Goal: Communication & Community: Ask a question

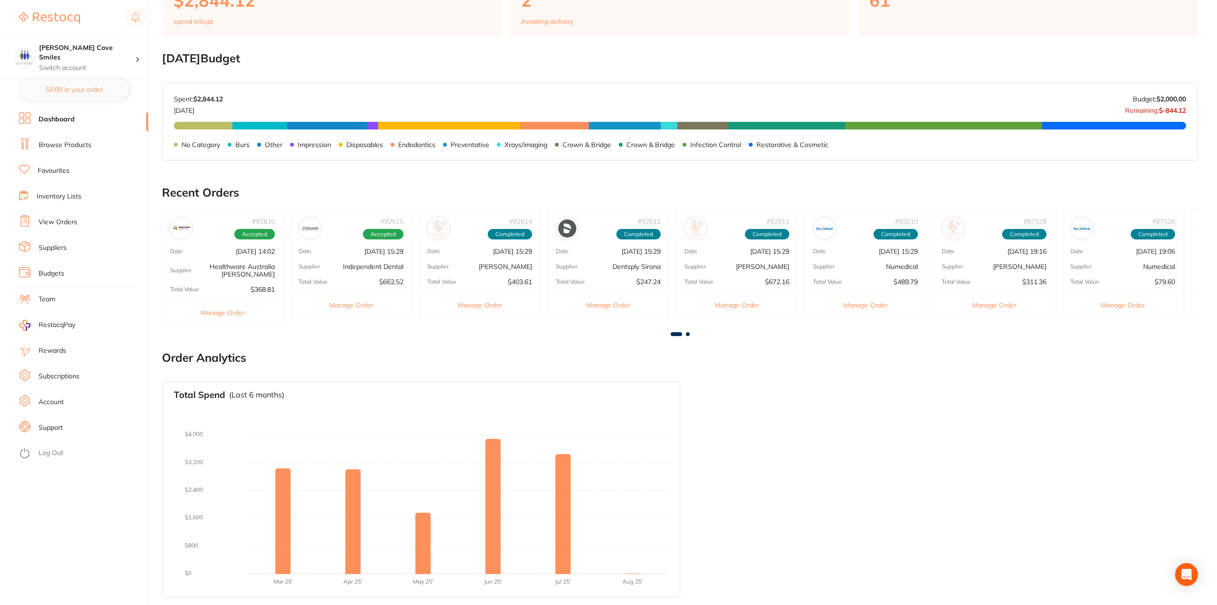
click at [58, 222] on link "View Orders" at bounding box center [58, 223] width 39 height 10
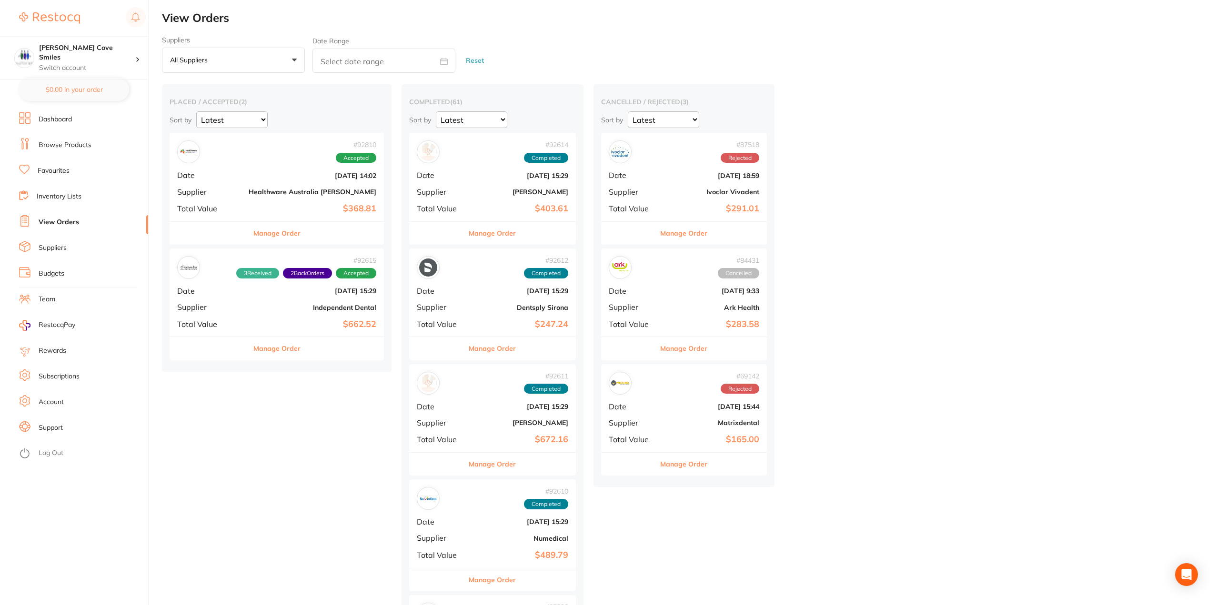
click at [235, 301] on div "# 92615 3 Received 2 Back Orders Accepted Date [DATE] 15:29 Supplier Independen…" at bounding box center [277, 293] width 214 height 88
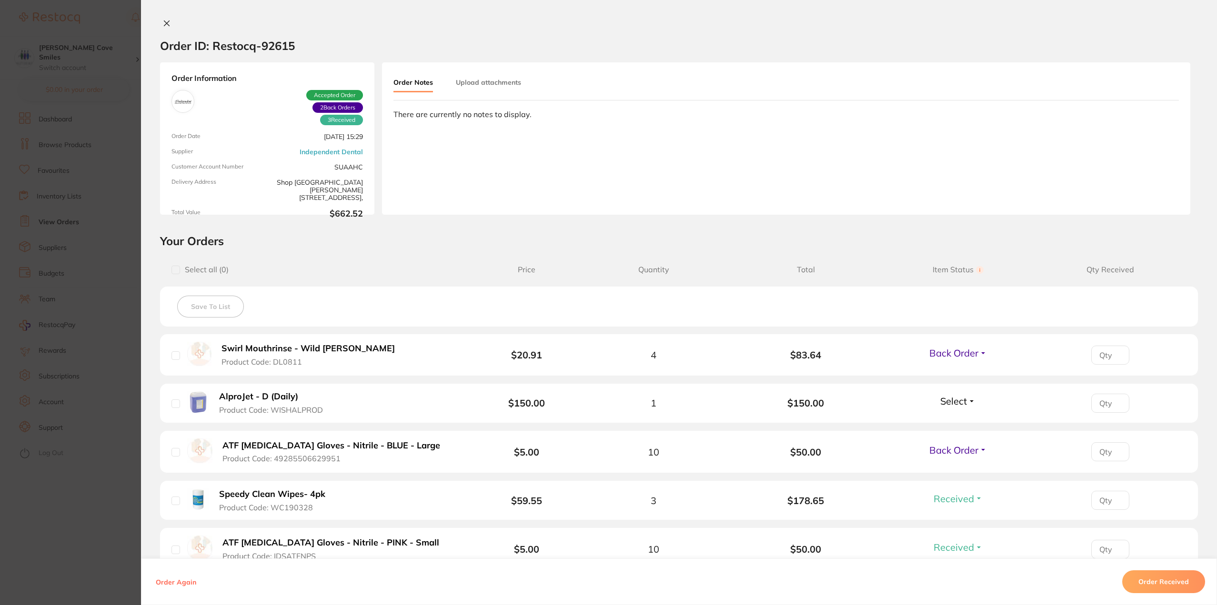
click at [975, 352] on span "Back Order" at bounding box center [953, 353] width 49 height 12
click at [964, 369] on button "Received" at bounding box center [958, 374] width 24 height 15
click at [967, 399] on button "Select" at bounding box center [957, 401] width 41 height 12
click at [956, 420] on span "Received" at bounding box center [958, 421] width 24 height 7
click at [160, 22] on button at bounding box center [166, 24] width 13 height 10
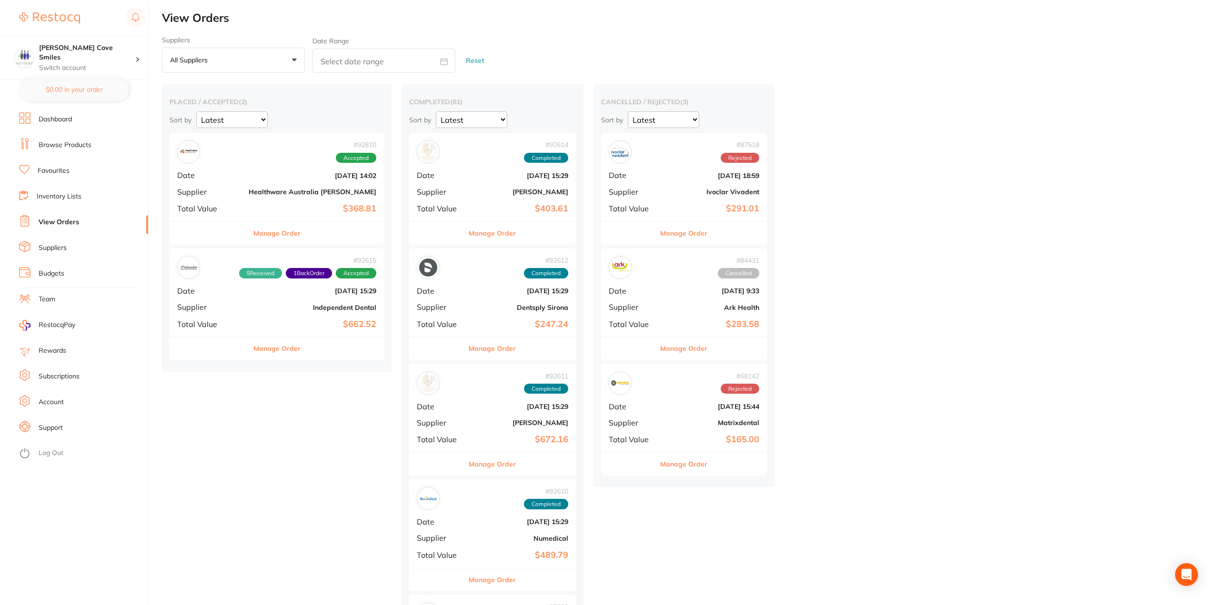
click at [236, 175] on div "# 92810 Accepted Date [DATE] 14:02 Supplier Healthware [GEOGRAPHIC_DATA] [PERSO…" at bounding box center [277, 177] width 214 height 88
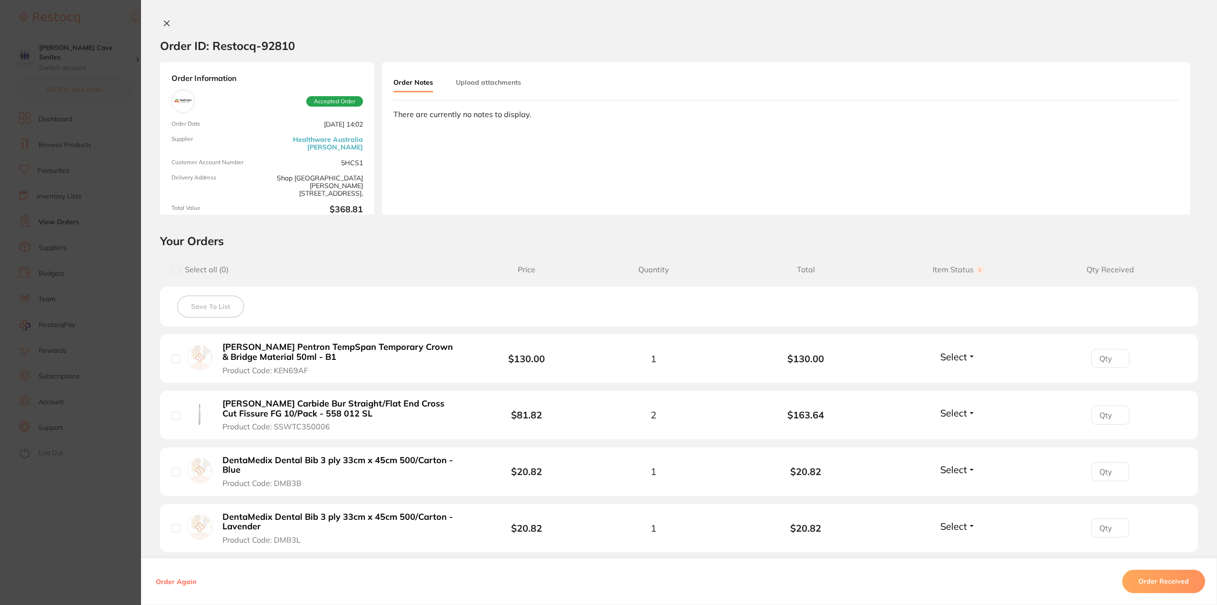
click at [973, 360] on button "Select" at bounding box center [957, 357] width 41 height 12
click at [957, 373] on button "Received" at bounding box center [958, 378] width 24 height 15
click at [956, 409] on span "Select" at bounding box center [953, 413] width 27 height 12
click at [960, 434] on span "Received" at bounding box center [958, 433] width 24 height 7
click at [1154, 582] on button "Order Received" at bounding box center [1163, 582] width 83 height 23
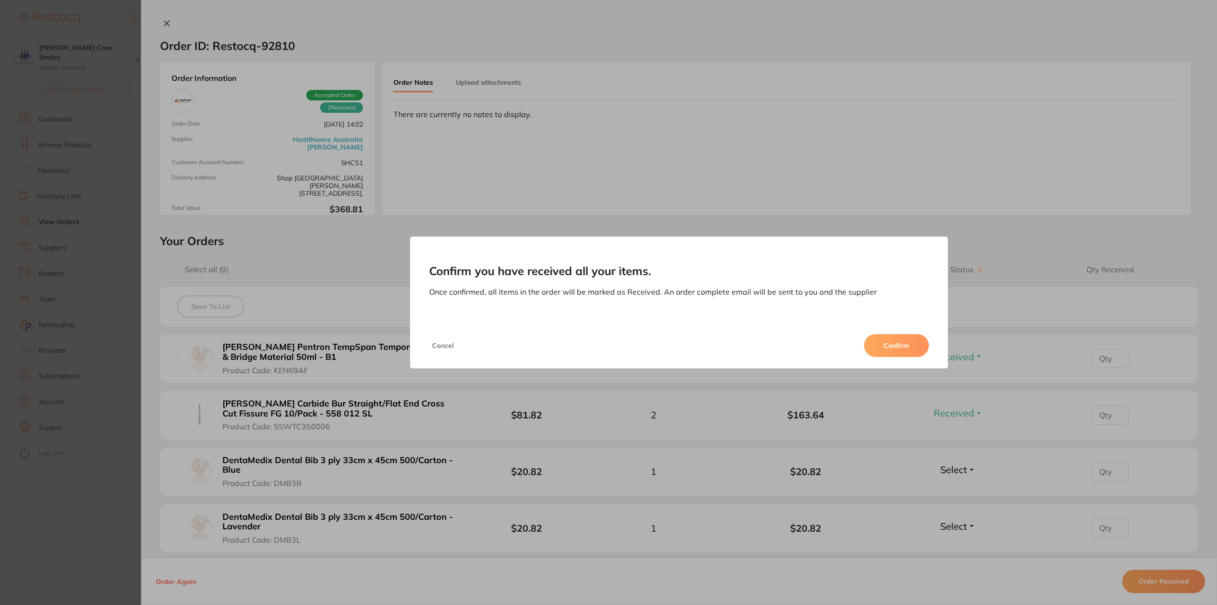
click at [898, 348] on button "Confirm" at bounding box center [896, 345] width 65 height 23
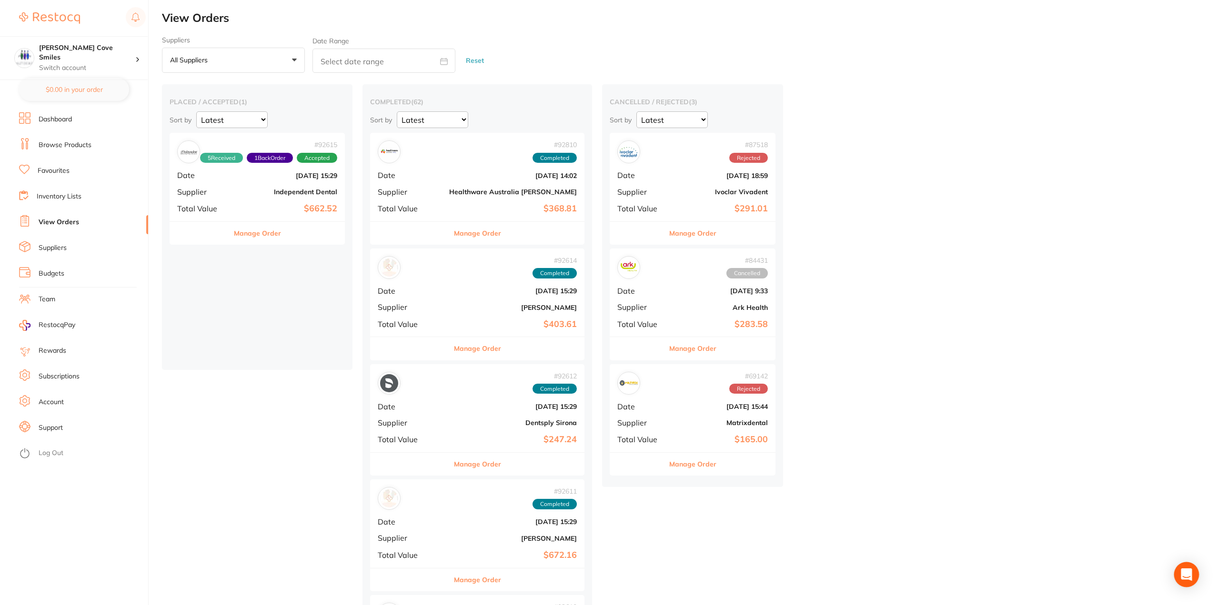
click at [1190, 578] on icon "Open Intercom Messenger" at bounding box center [1186, 575] width 11 height 12
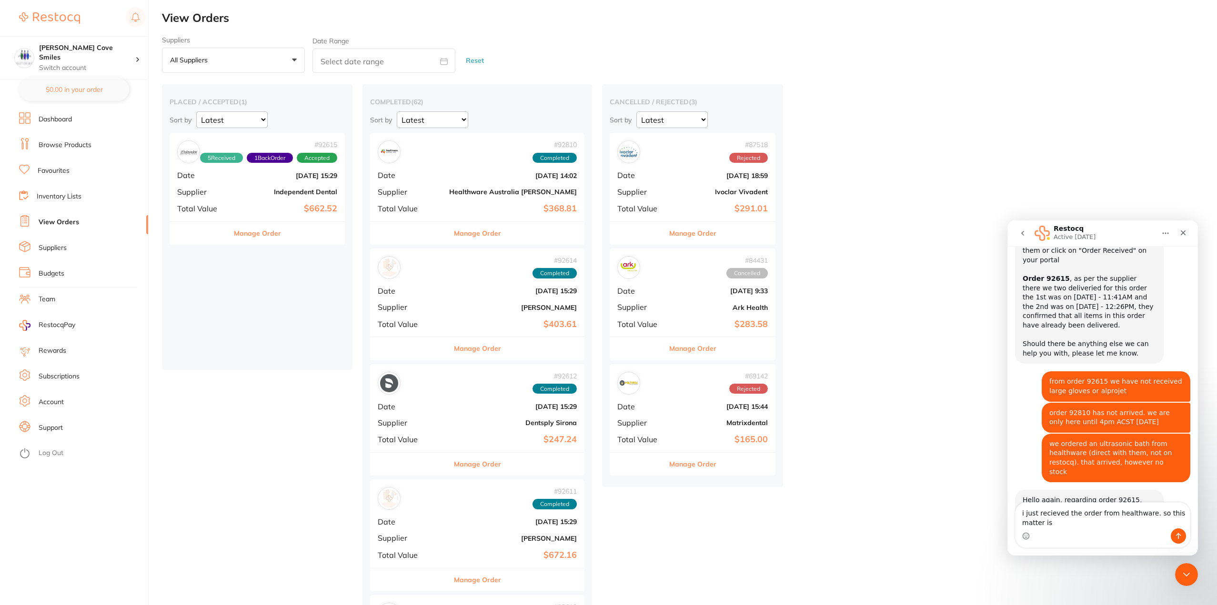
scroll to position [313, 0]
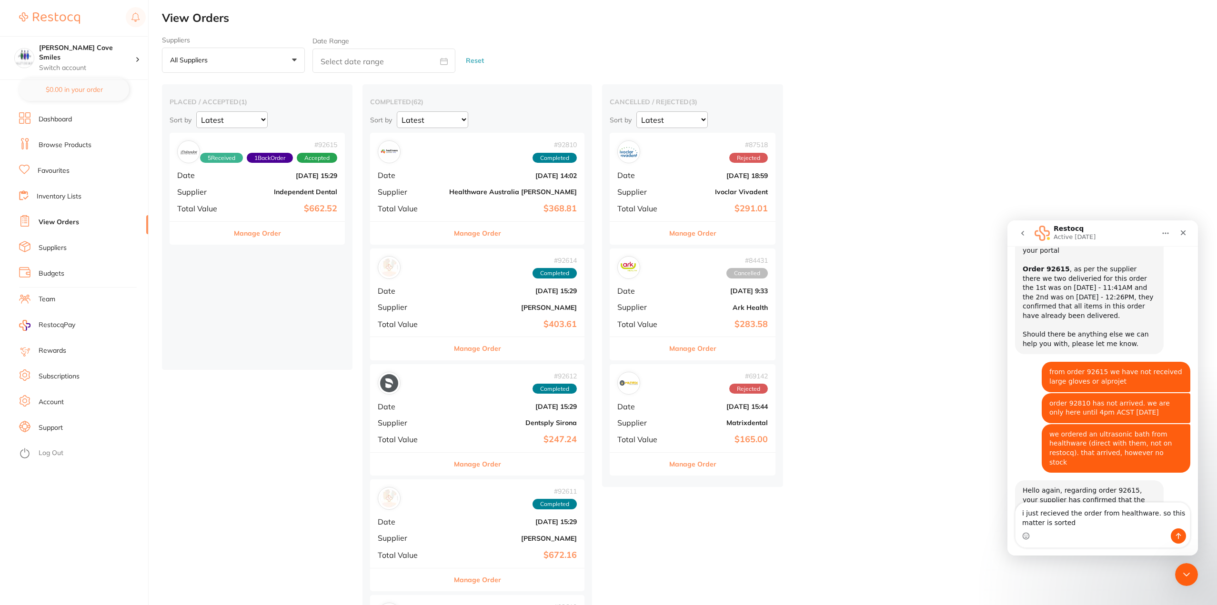
type textarea "i just recieved the order from healthware. so this matter is sorted."
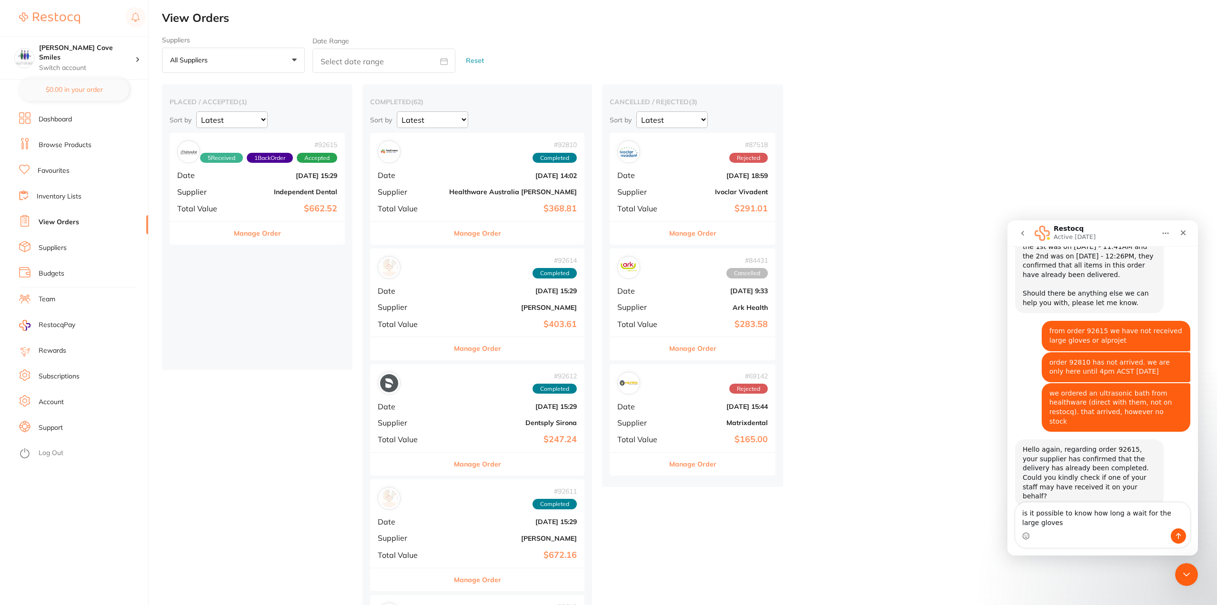
scroll to position [376, 0]
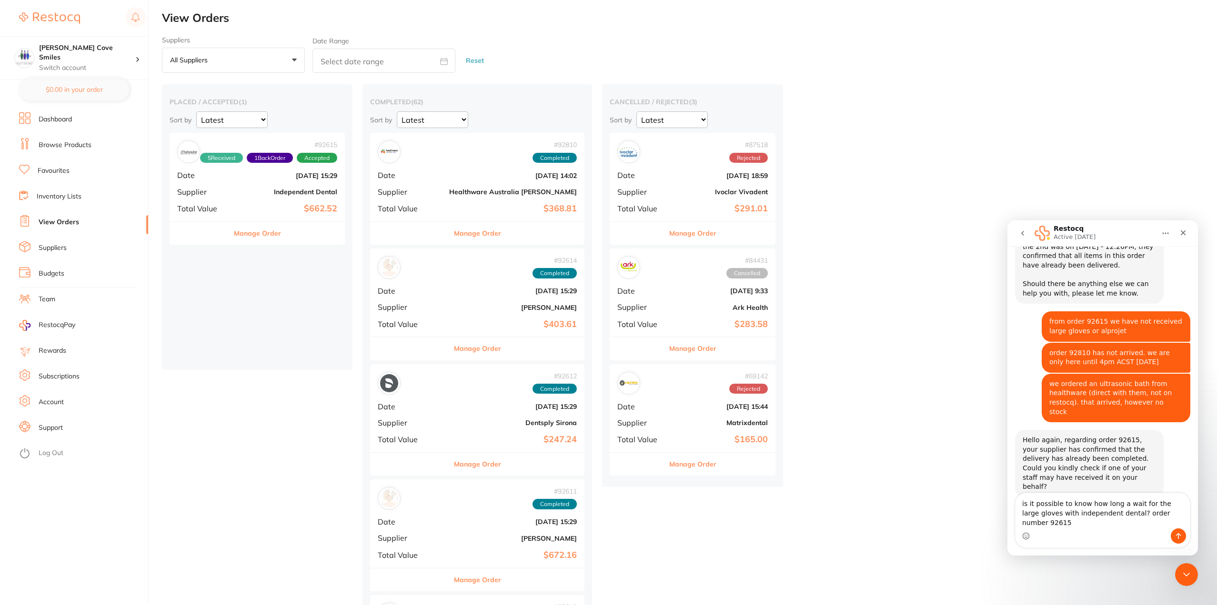
type textarea "is it possible to know how long a wait for the large gloves with independent de…"
click at [1176, 535] on icon "Send a message…" at bounding box center [1178, 536] width 8 height 8
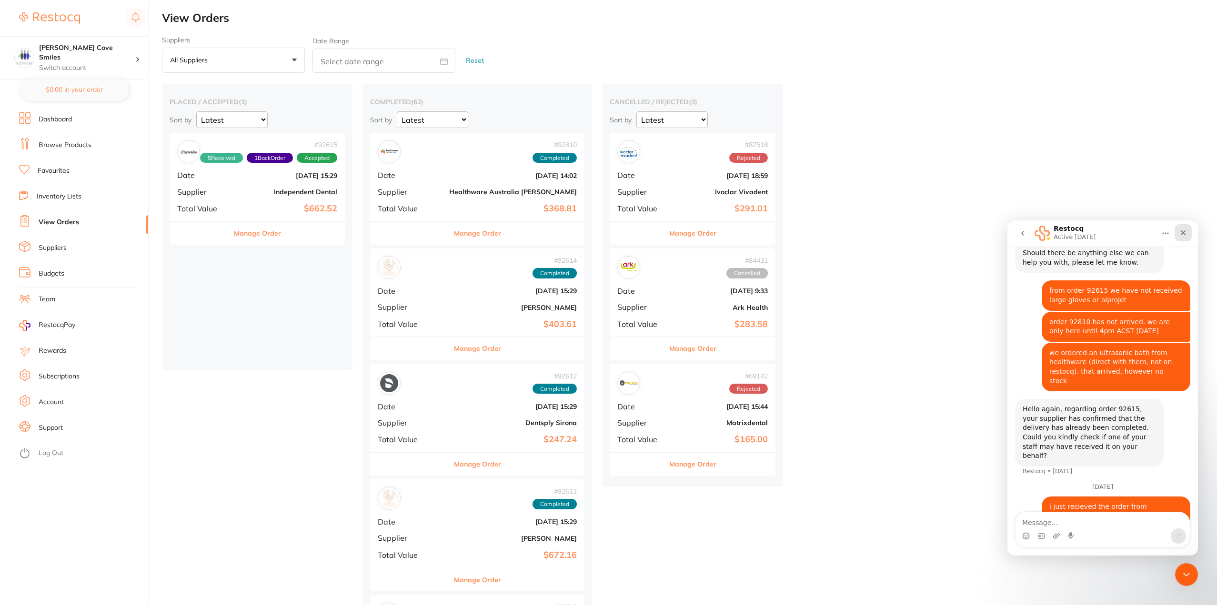
click at [1183, 235] on icon "Close" at bounding box center [1183, 233] width 8 height 8
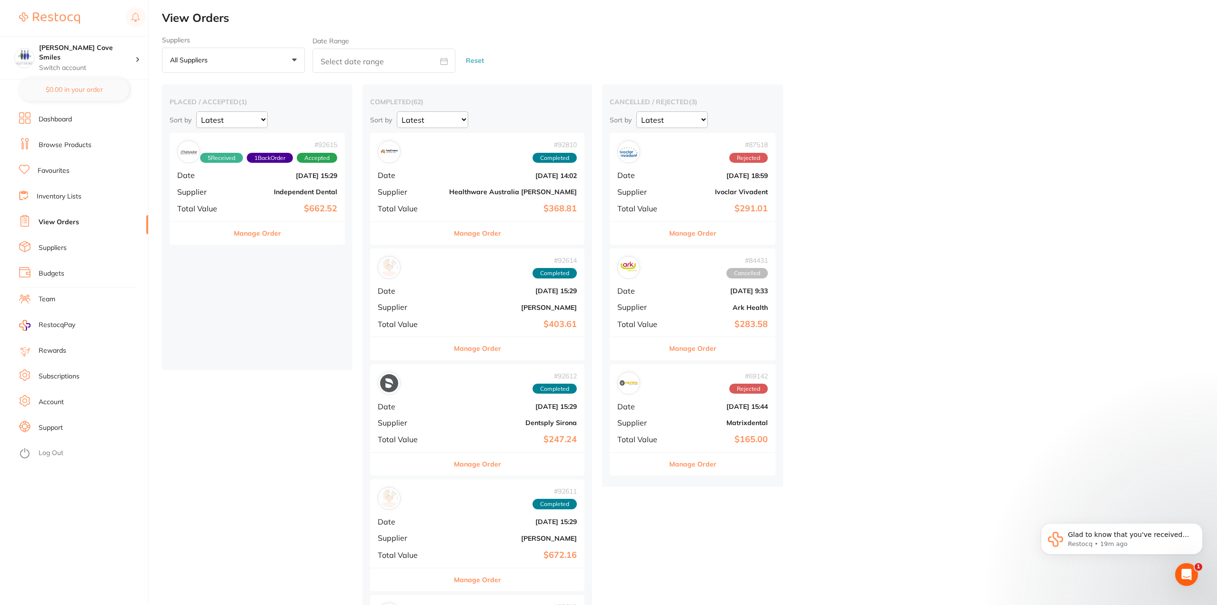
scroll to position [531, 0]
click at [1183, 570] on icon "Open Intercom Messenger" at bounding box center [1185, 574] width 16 height 16
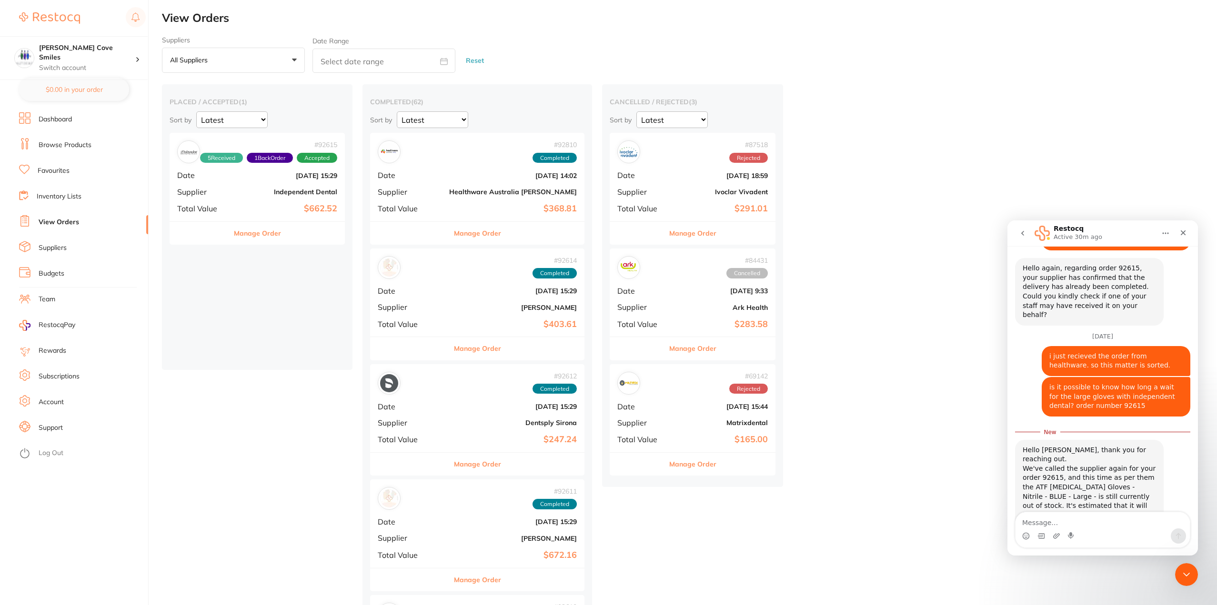
scroll to position [547, 0]
type textarea "thanks"
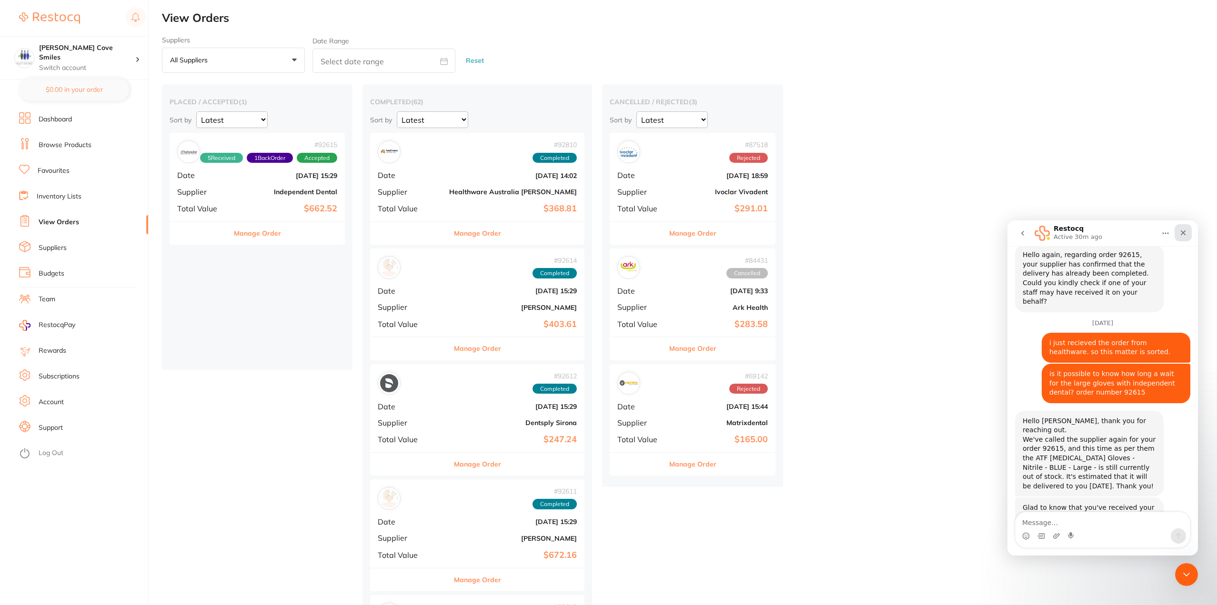
click at [1184, 233] on icon "Close" at bounding box center [1183, 233] width 5 height 5
